Goal: Ask a question

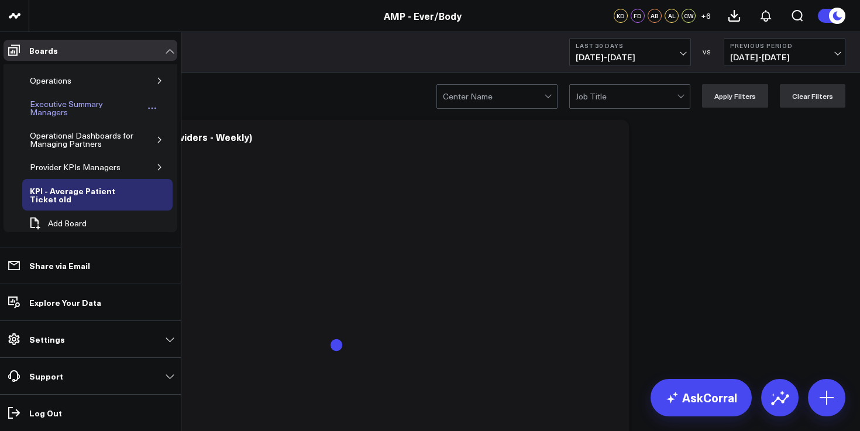
click at [40, 102] on div "Executive Summary Managers" at bounding box center [85, 108] width 117 height 22
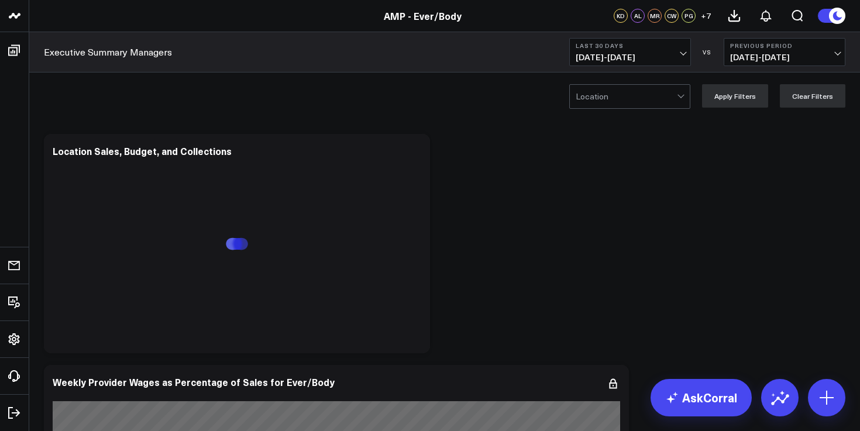
click at [641, 53] on span "[DATE] - [DATE]" at bounding box center [630, 57] width 109 height 9
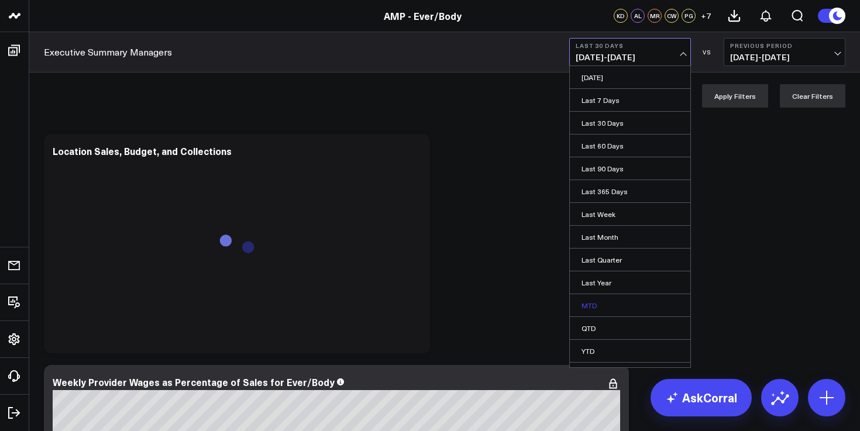
click at [608, 308] on link "MTD" at bounding box center [630, 305] width 121 height 22
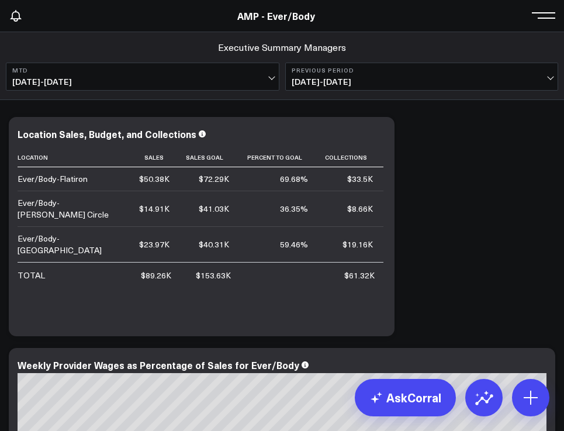
scroll to position [102, 0]
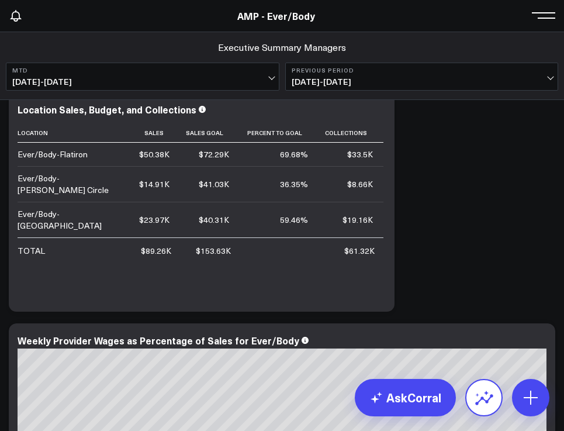
click at [486, 389] on icon at bounding box center [484, 397] width 19 height 19
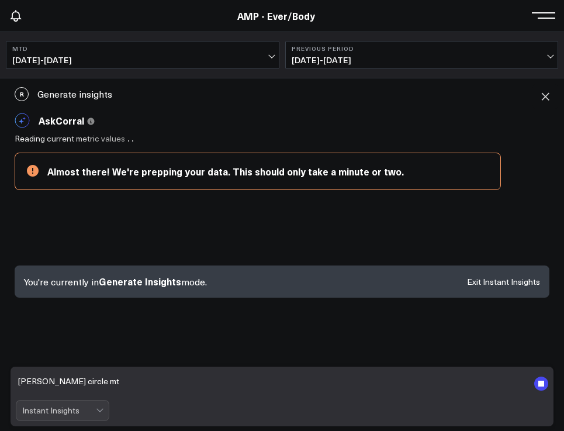
type textarea "[PERSON_NAME] circle mtd"
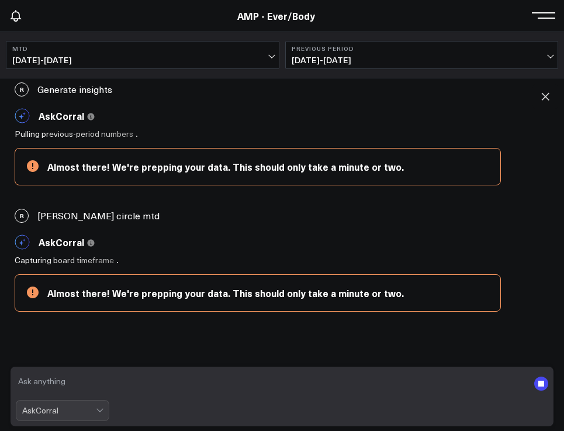
scroll to position [63, 0]
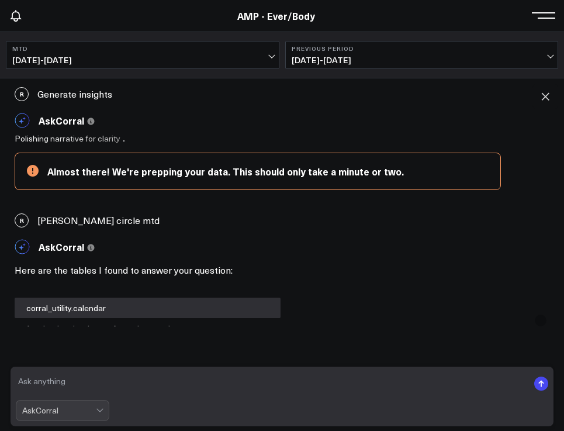
scroll to position [33, 0]
click at [549, 97] on icon at bounding box center [546, 97] width 12 height 12
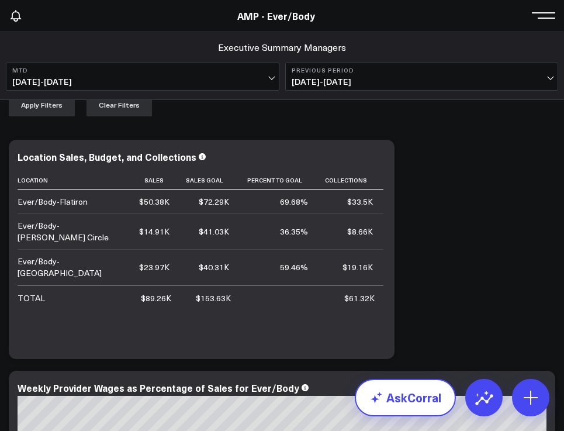
click at [422, 398] on link "AskCorral" at bounding box center [405, 397] width 101 height 37
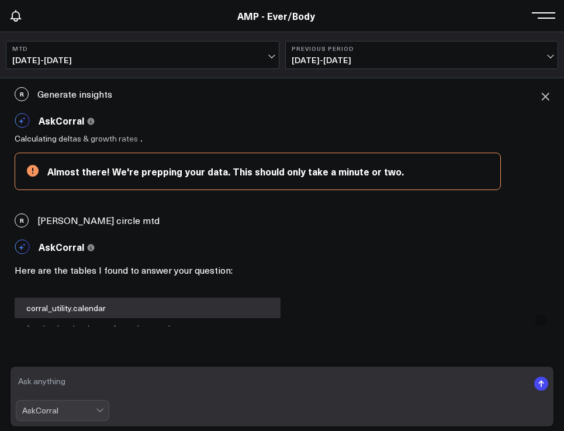
click at [353, 390] on textarea at bounding box center [272, 383] width 513 height 23
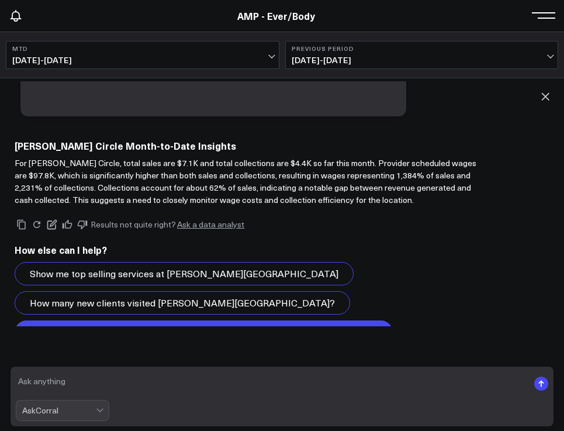
scroll to position [785, 0]
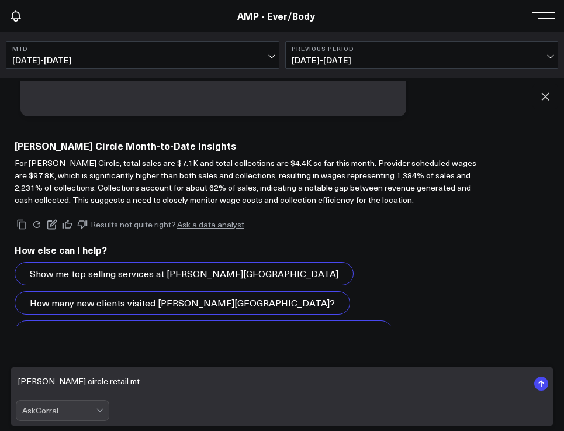
type textarea "[PERSON_NAME] circle retail mtd"
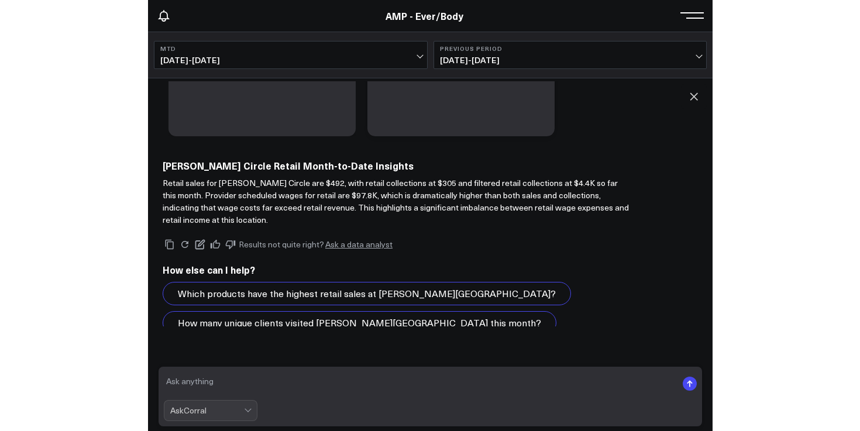
scroll to position [2678, 0]
